Goal: Task Accomplishment & Management: Manage account settings

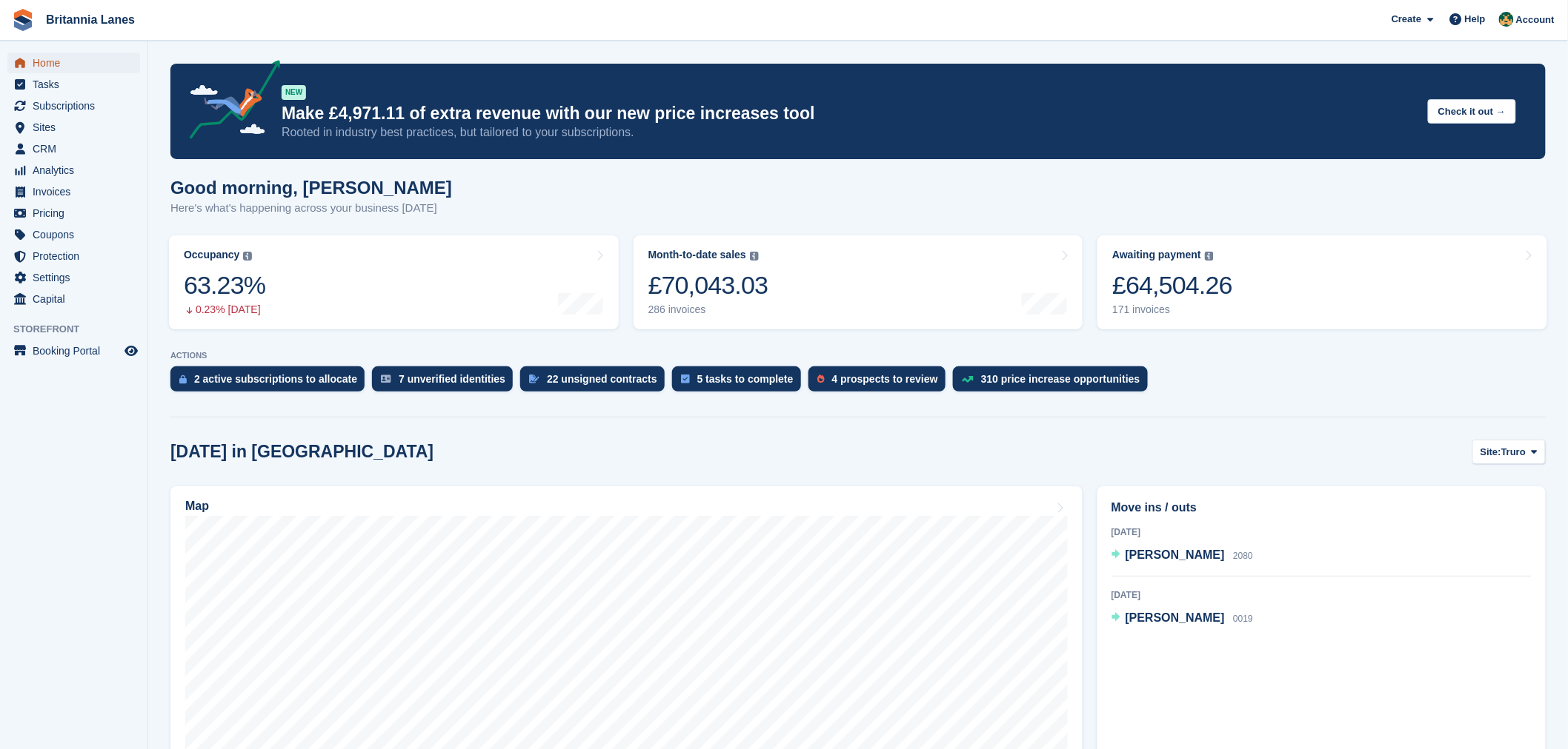
drag, startPoint x: 0, startPoint y: 0, endPoint x: 48, endPoint y: 61, distance: 77.6
click at [48, 61] on span "Home" at bounding box center [77, 63] width 88 height 21
click at [365, 186] on h1 "Good afternoon, Nathan" at bounding box center [317, 188] width 293 height 20
click at [107, 106] on span "Subscriptions" at bounding box center [77, 106] width 88 height 21
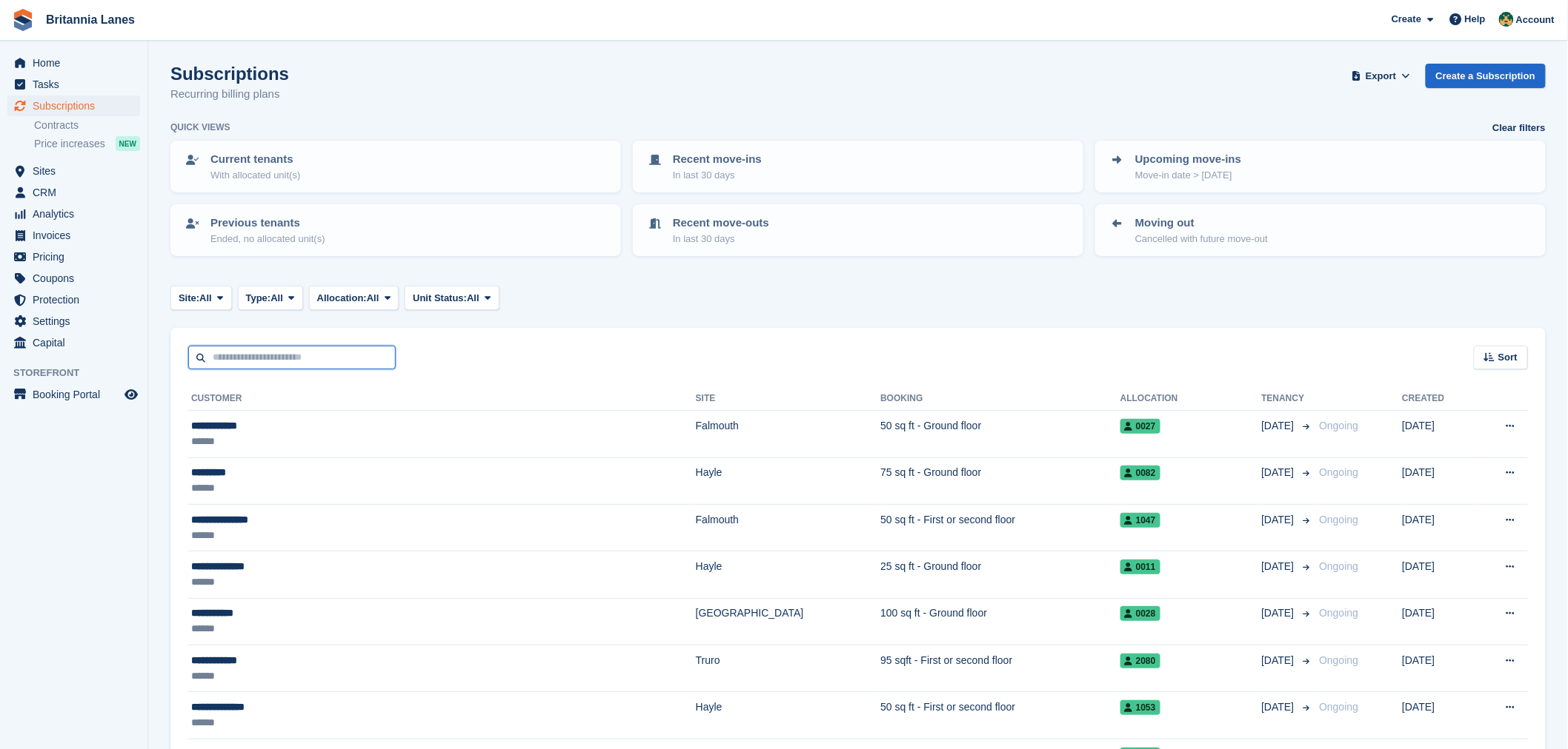
click at [288, 345] on input "text" at bounding box center [291, 357] width 207 height 25
type input "*******"
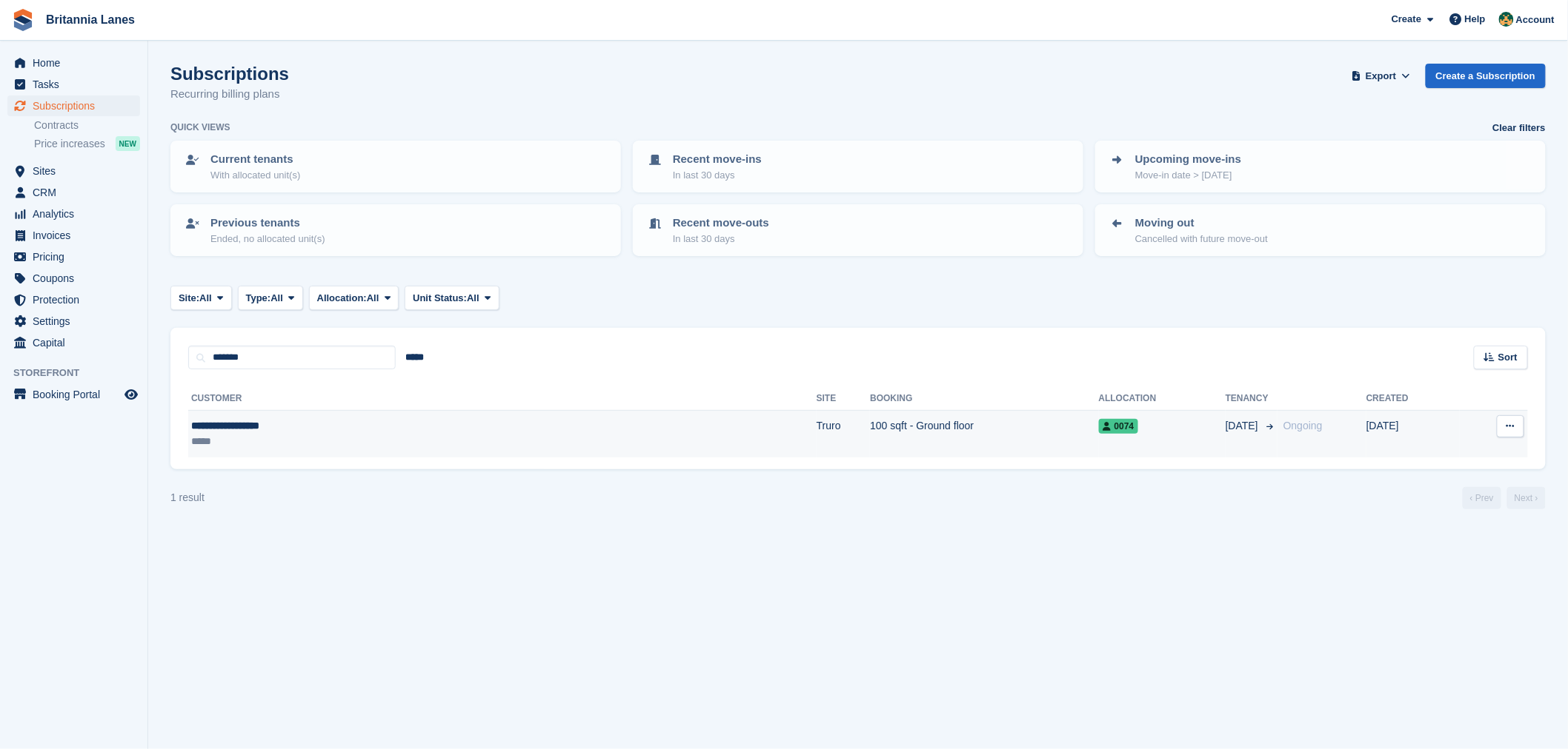
click at [301, 434] on div "*****" at bounding box center [332, 441] width 282 height 16
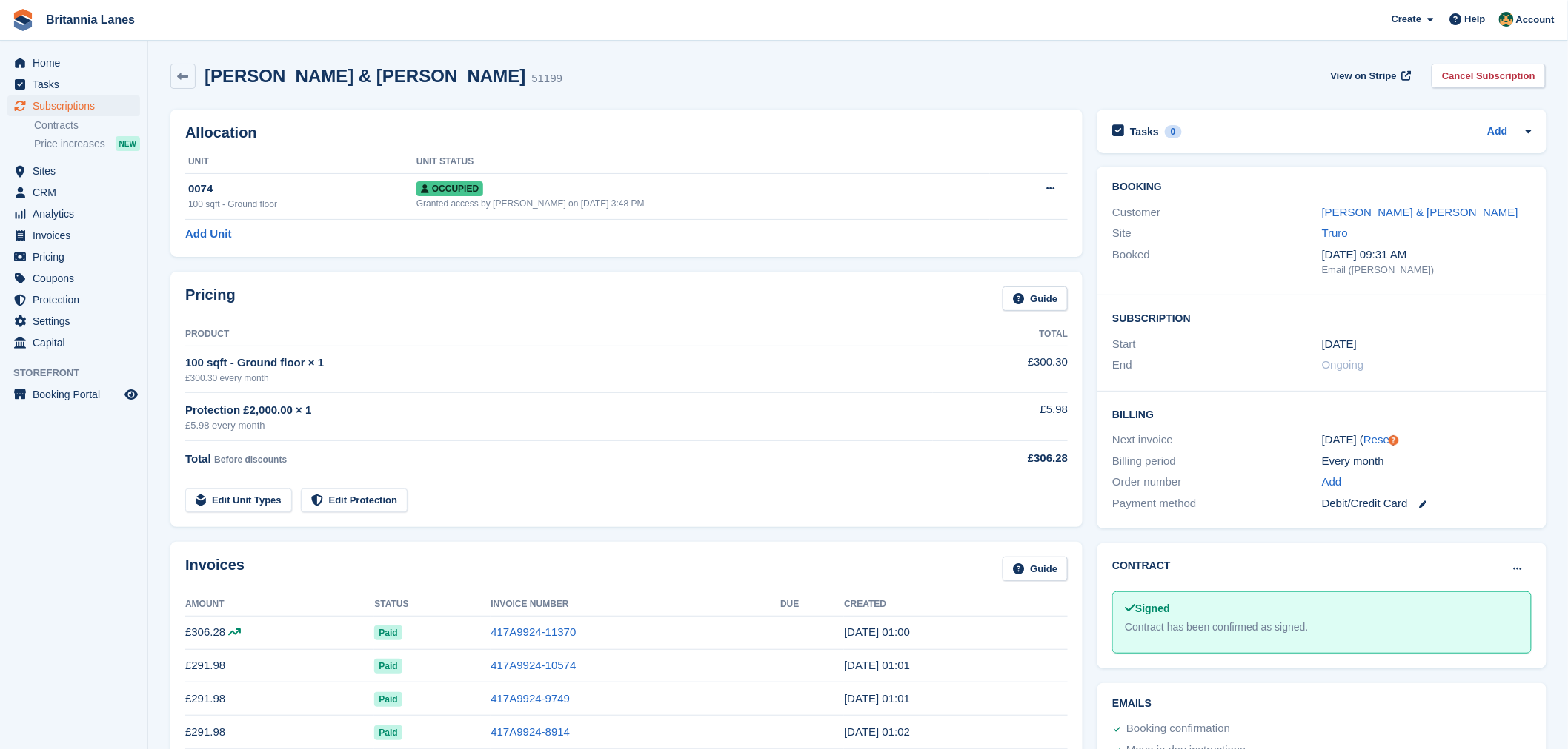
click at [1230, 255] on div "Booked" at bounding box center [1217, 263] width 209 height 31
click at [1153, 258] on div "Booked" at bounding box center [1217, 263] width 209 height 31
drag, startPoint x: 1149, startPoint y: 257, endPoint x: 1109, endPoint y: 216, distance: 57.3
click at [1109, 216] on div "Booking Customer Liz & Greg Collins Site Truro Booked 28 Aug, 09:31 AM Email (J…" at bounding box center [1322, 231] width 448 height 129
click at [1196, 258] on div "Booked" at bounding box center [1217, 263] width 209 height 31
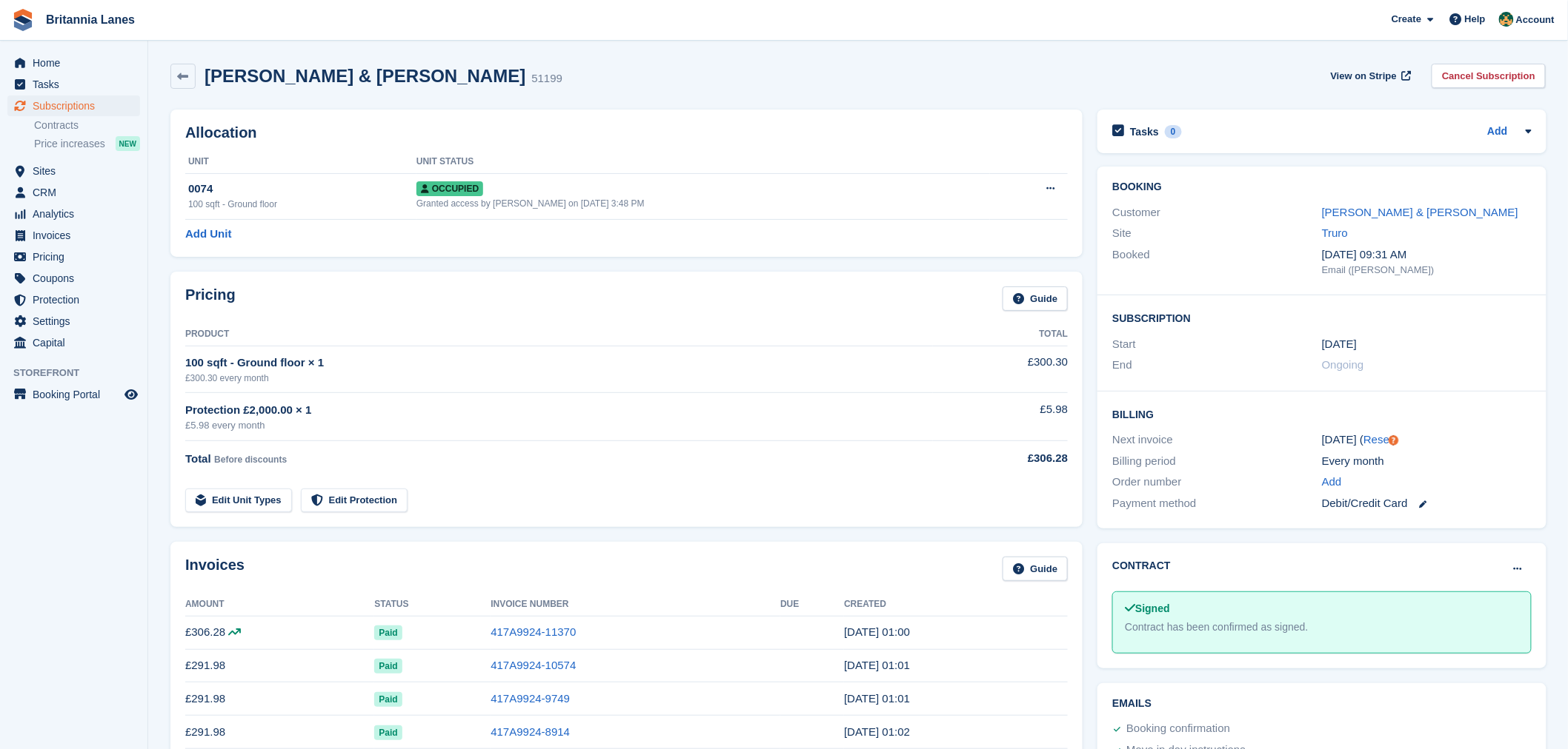
click at [462, 311] on div "Pricing Guide" at bounding box center [626, 303] width 882 height 33
click at [98, 70] on span "Home" at bounding box center [77, 63] width 88 height 21
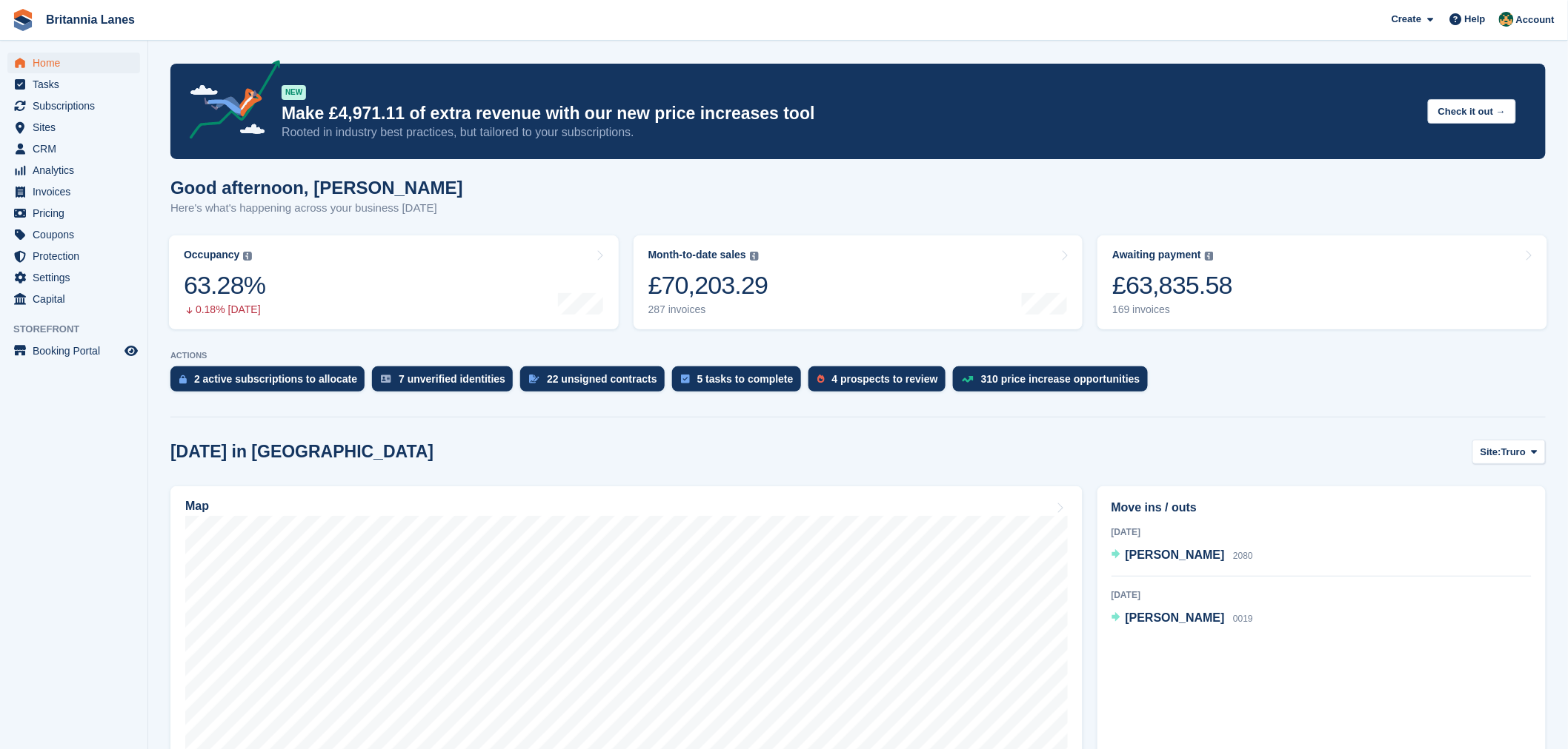
click at [436, 205] on div "Good afternoon, Nathan Here's what's happening across your business today" at bounding box center [858, 206] width 1375 height 57
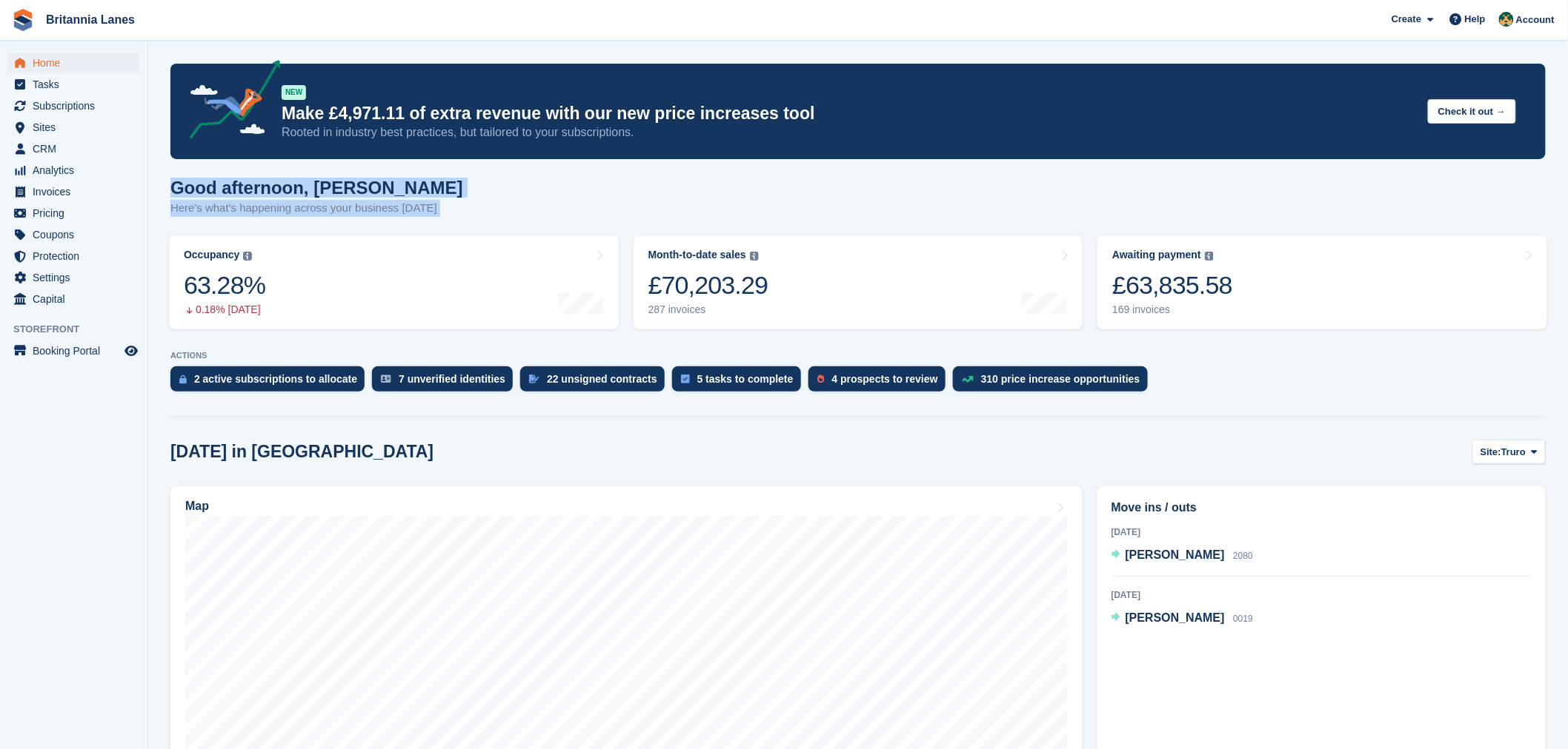
drag, startPoint x: 436, startPoint y: 205, endPoint x: 180, endPoint y: 173, distance: 258.0
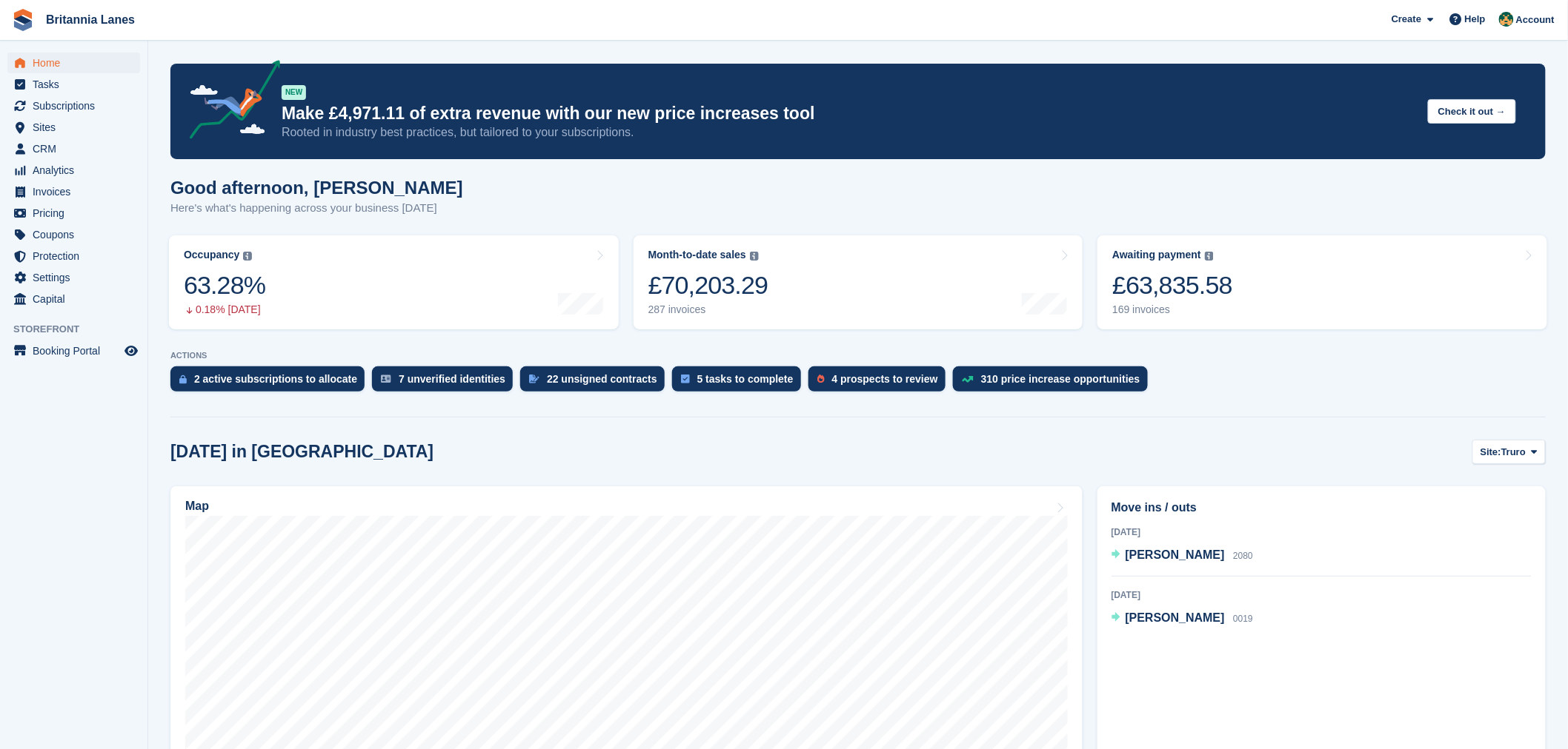
click at [759, 195] on div "Good afternoon, Nathan Here's what's happening across your business today" at bounding box center [858, 206] width 1375 height 57
click at [85, 108] on span "Subscriptions" at bounding box center [77, 106] width 88 height 21
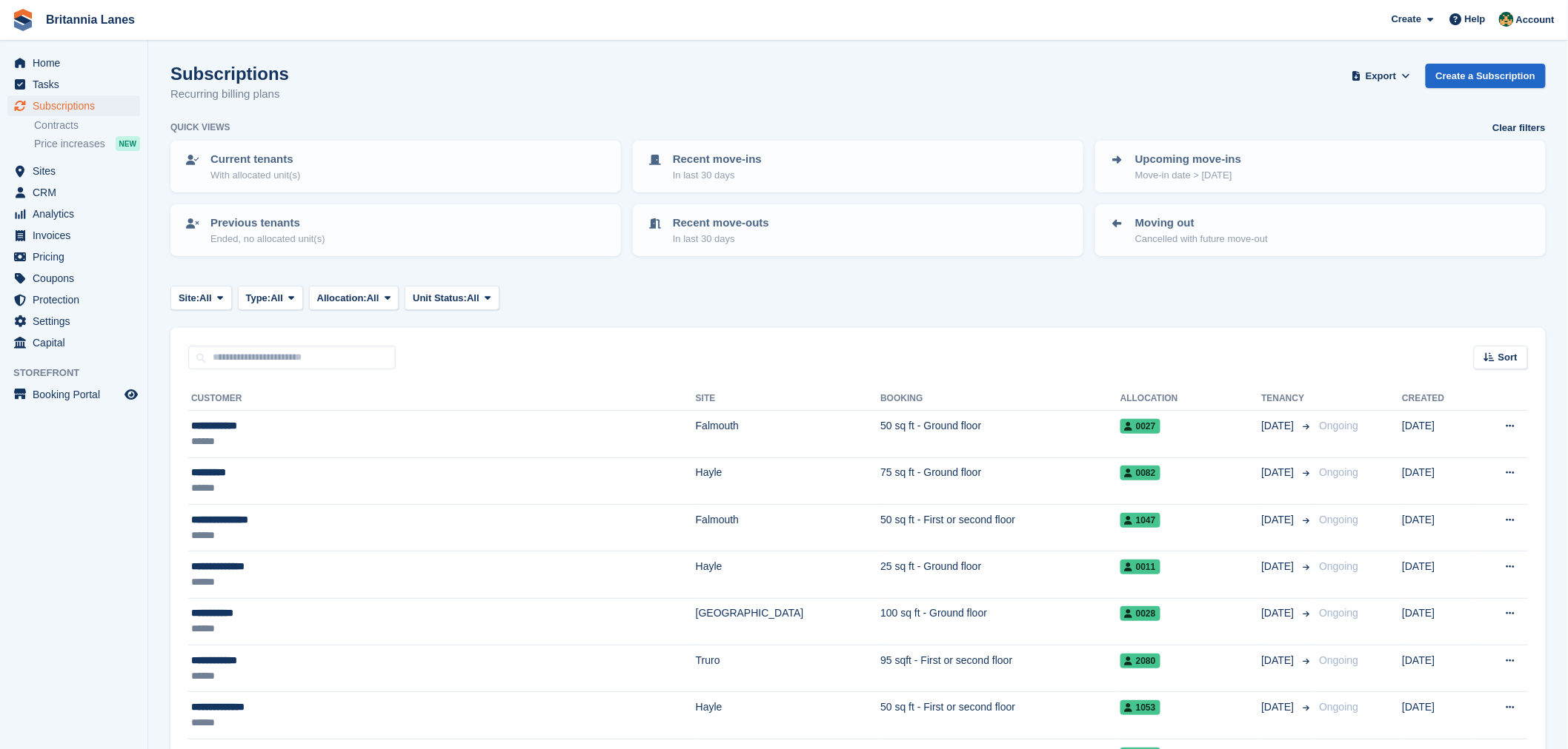
click at [289, 99] on div "Subscriptions Recurring billing plans Export Export Subscriptions Export a CSV …" at bounding box center [858, 92] width 1375 height 57
drag, startPoint x: 284, startPoint y: 99, endPoint x: 168, endPoint y: 76, distance: 118.3
drag, startPoint x: 354, startPoint y: 88, endPoint x: 331, endPoint y: 102, distance: 26.9
click at [353, 88] on div "Subscriptions Recurring billing plans Export Export Subscriptions Export a CSV …" at bounding box center [858, 92] width 1375 height 57
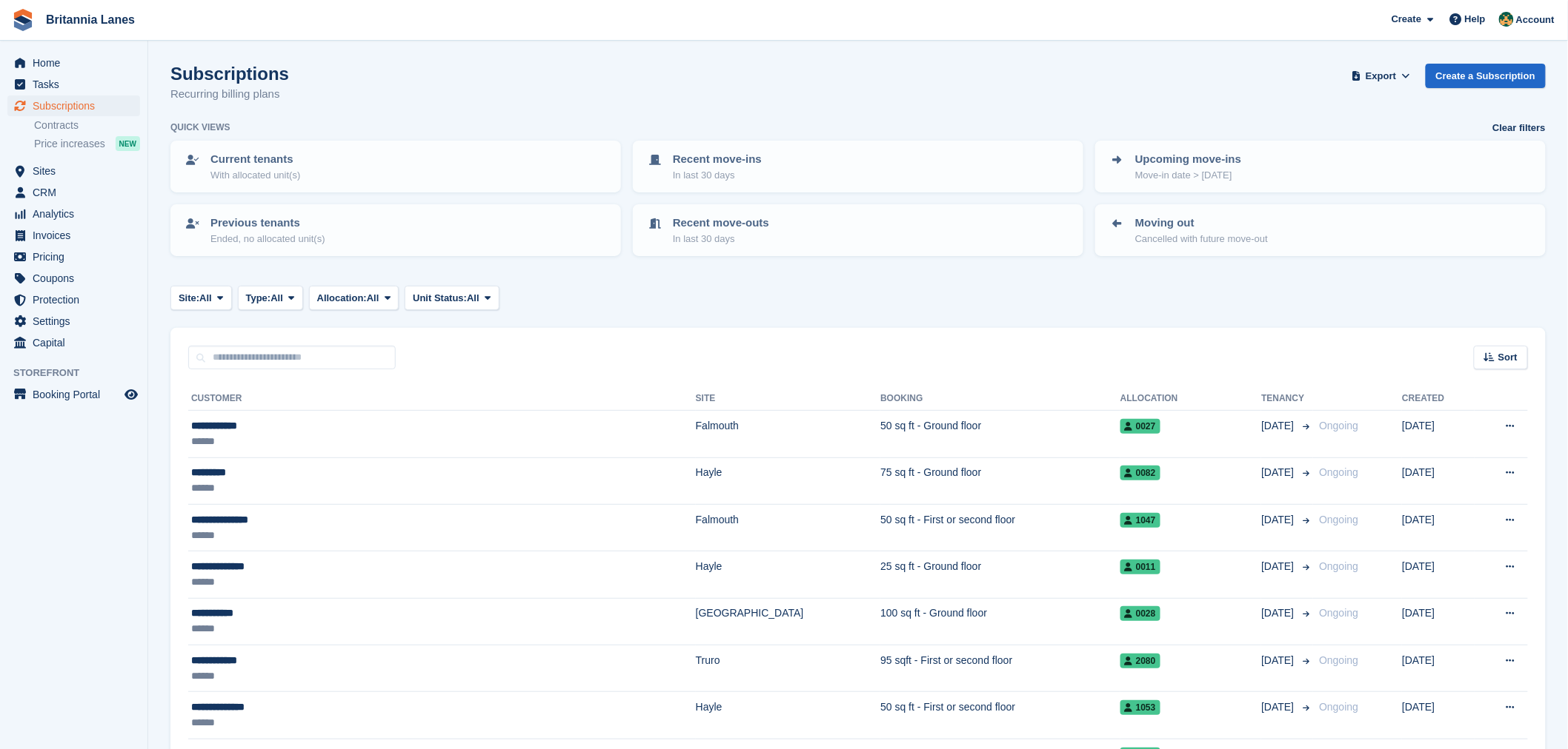
click at [627, 305] on div "Site: All All Truro Falmouth Exeter Hayle Type: All All Upcoming Previous Activ…" at bounding box center [858, 298] width 1375 height 25
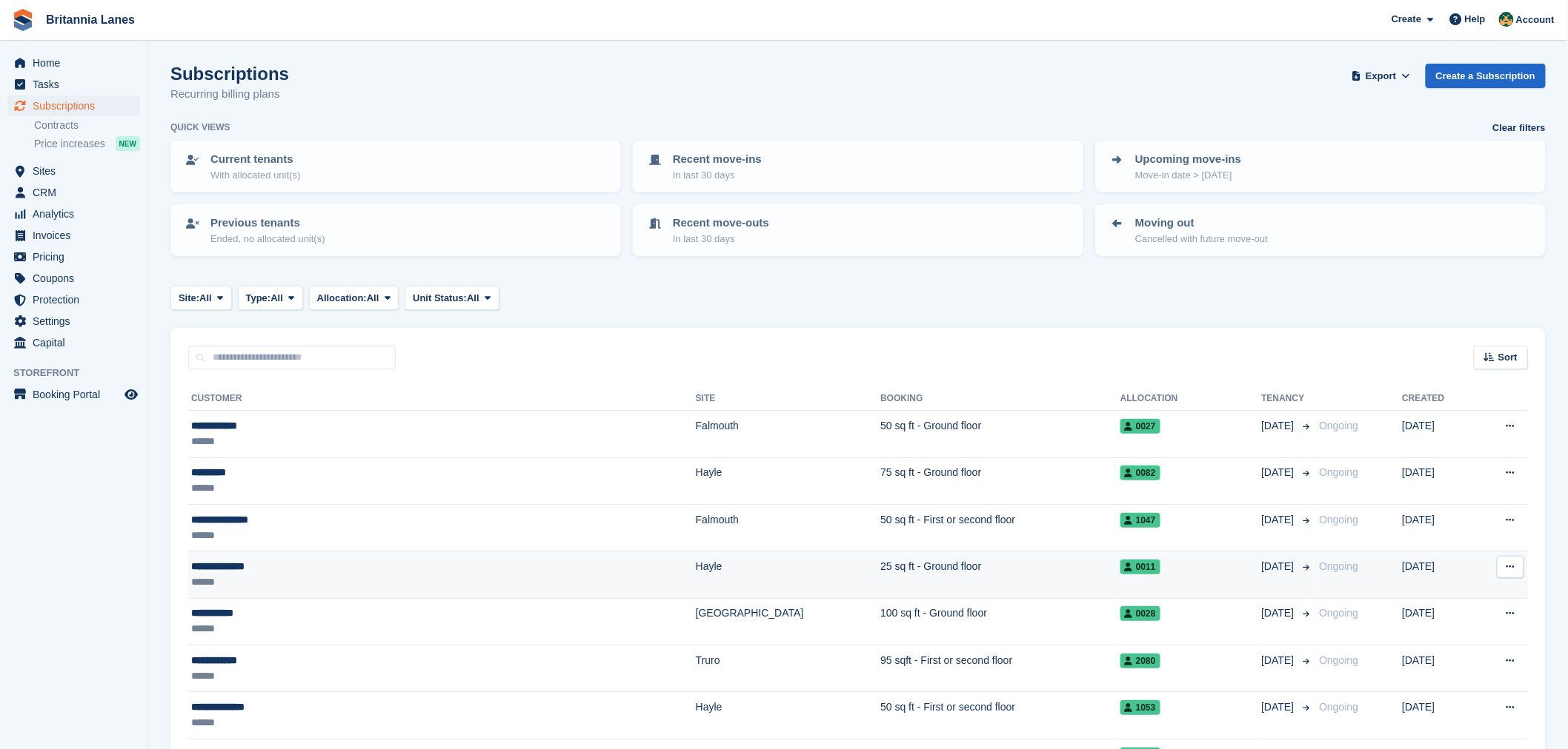
click at [290, 561] on div "**********" at bounding box center [337, 567] width 293 height 16
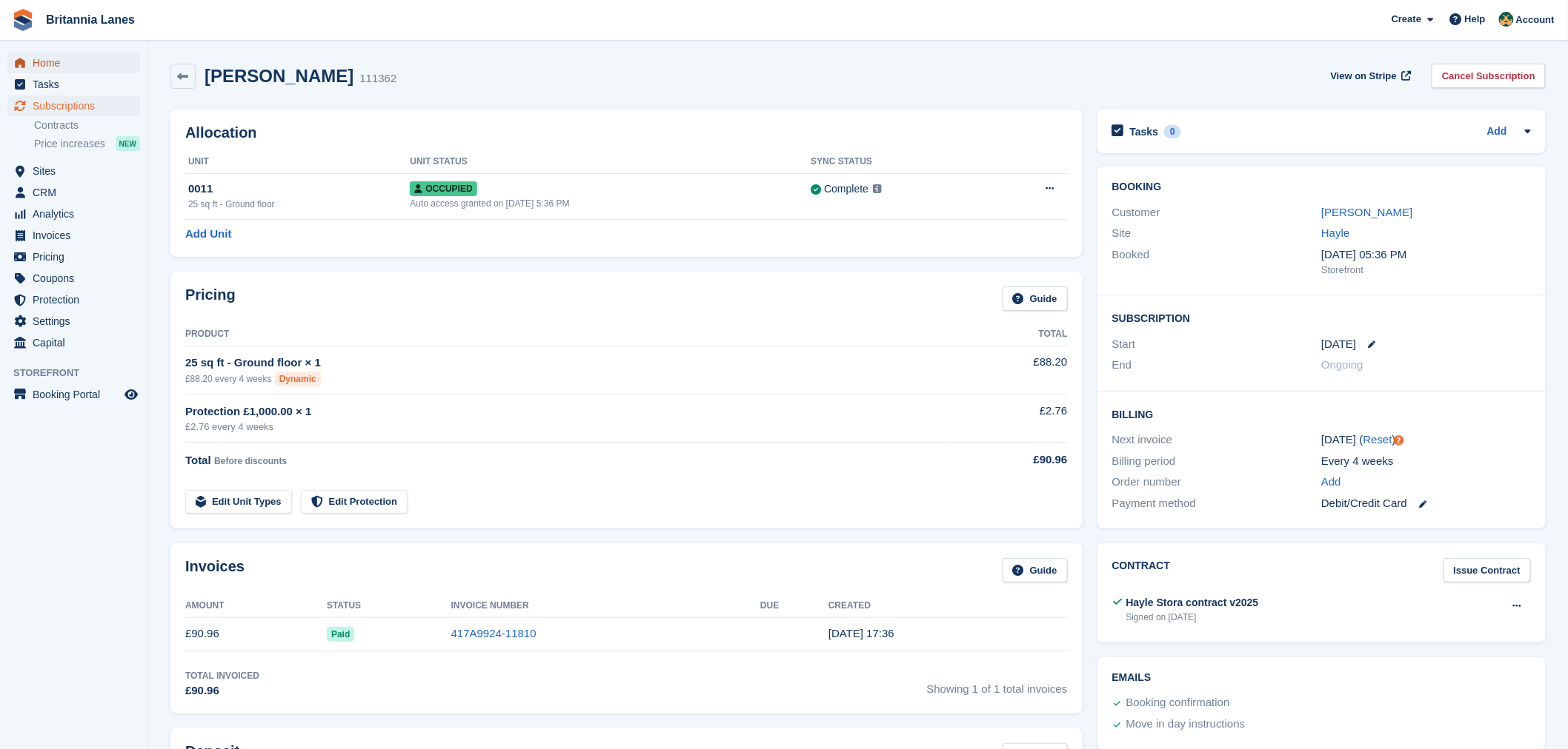
click at [69, 58] on span "Home" at bounding box center [77, 63] width 88 height 21
